Goal: Task Accomplishment & Management: Use online tool/utility

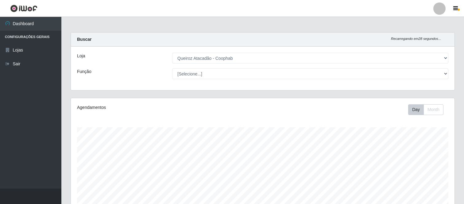
select select "463"
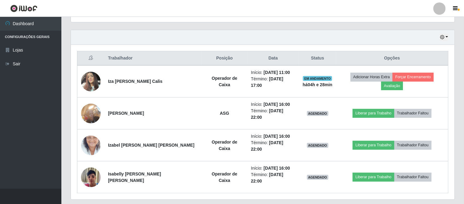
scroll to position [127, 383]
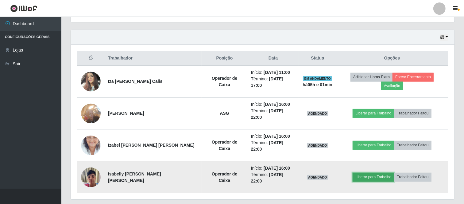
click at [358, 173] on button "Liberar para Trabalho" at bounding box center [372, 177] width 41 height 9
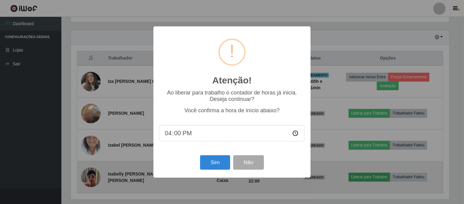
scroll to position [127, 379]
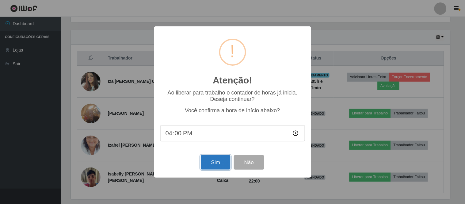
click at [213, 163] on button "Sim" at bounding box center [216, 162] width 30 height 14
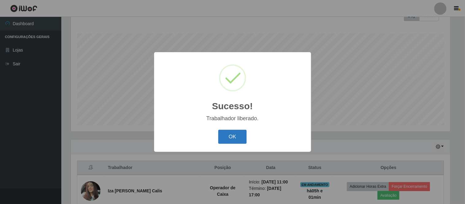
click at [234, 136] on button "OK" at bounding box center [232, 137] width 29 height 14
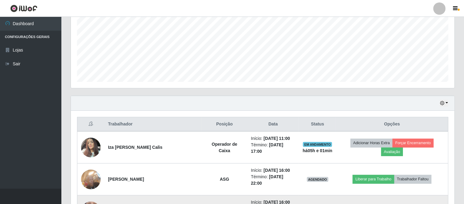
scroll to position [196, 0]
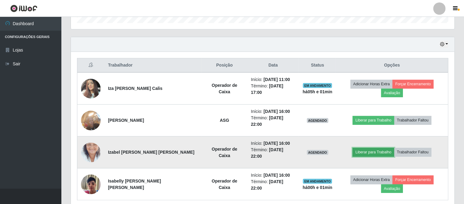
click at [368, 148] on button "Liberar para Trabalho" at bounding box center [372, 152] width 41 height 9
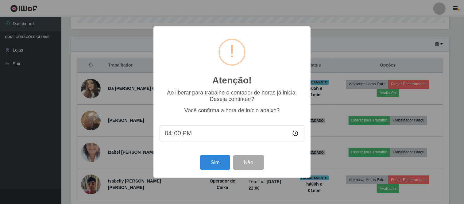
scroll to position [127, 379]
click at [216, 163] on button "Sim" at bounding box center [216, 162] width 30 height 14
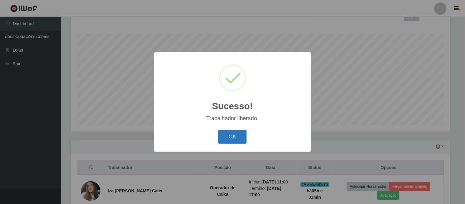
click at [228, 131] on button "OK" at bounding box center [232, 137] width 29 height 14
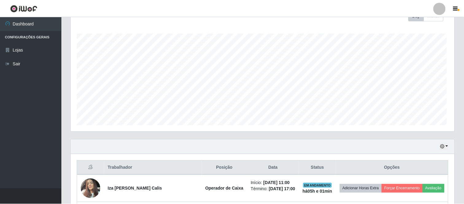
scroll to position [127, 383]
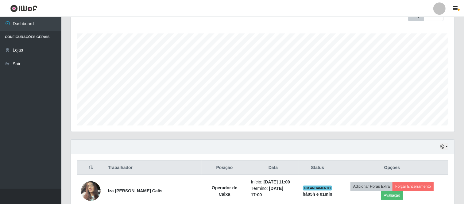
click at [28, 135] on ul "Dashboard Configurações Gerais Lojas Sair" at bounding box center [30, 103] width 61 height 172
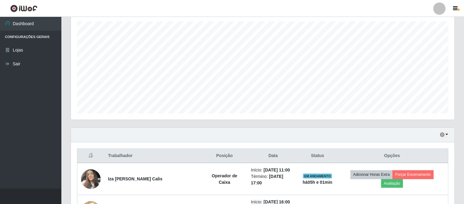
scroll to position [196, 0]
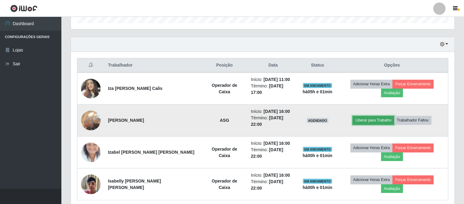
click at [364, 116] on button "Liberar para Trabalho" at bounding box center [372, 120] width 41 height 9
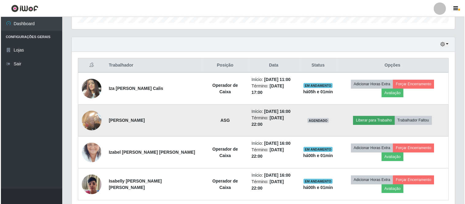
scroll to position [127, 379]
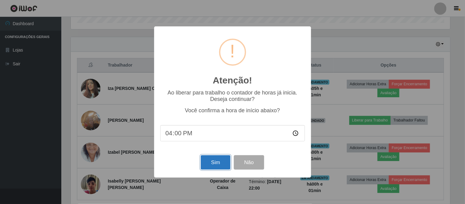
click at [216, 160] on button "Sim" at bounding box center [216, 162] width 30 height 14
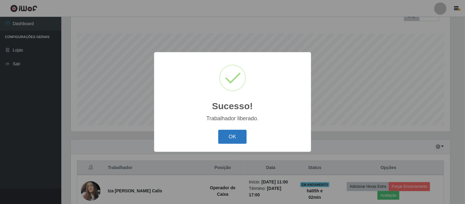
click at [226, 134] on button "OK" at bounding box center [232, 137] width 29 height 14
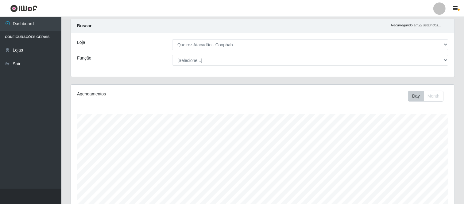
scroll to position [0, 0]
